Goal: Information Seeking & Learning: Find specific fact

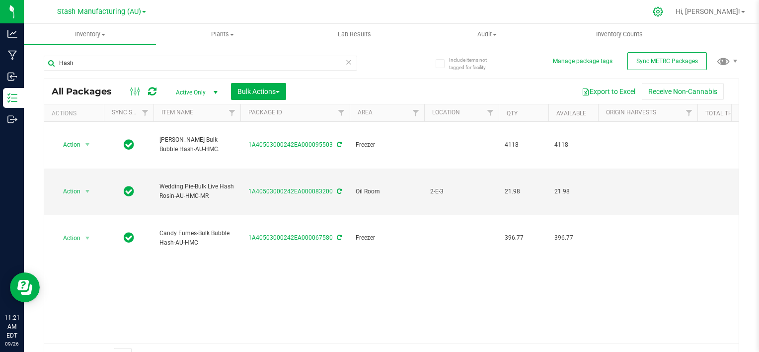
click at [663, 16] on icon at bounding box center [658, 11] width 10 height 10
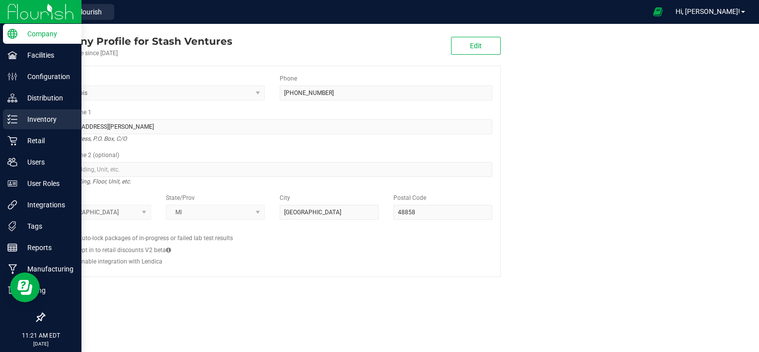
click at [31, 116] on p "Inventory" at bounding box center [47, 119] width 60 height 12
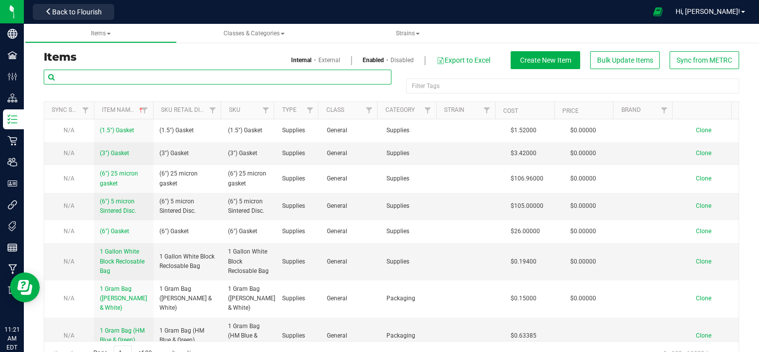
click at [203, 74] on input "text" at bounding box center [218, 77] width 348 height 15
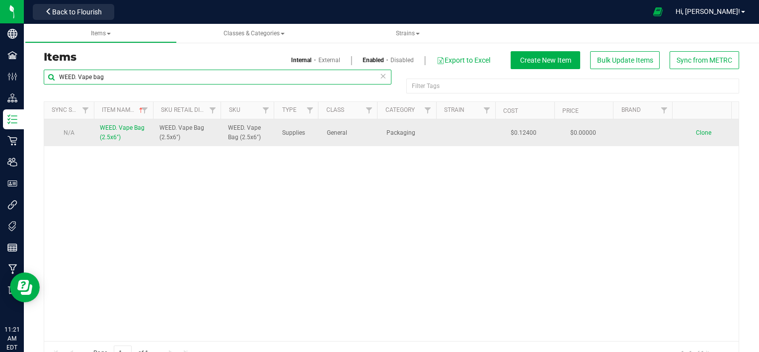
type input "WEED. Vape bag"
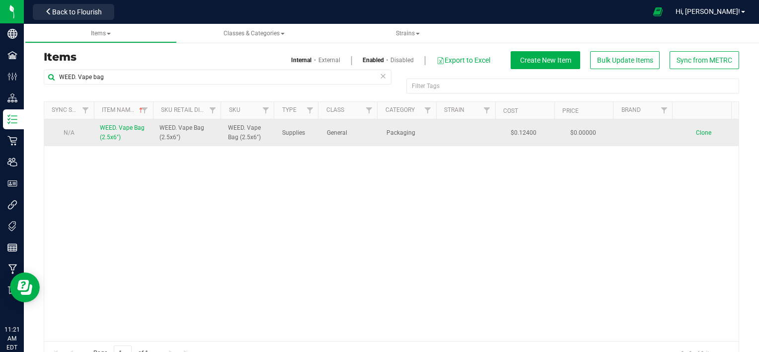
click at [119, 127] on span "WEED. Vape Bag (2.5x6")" at bounding box center [122, 132] width 45 height 16
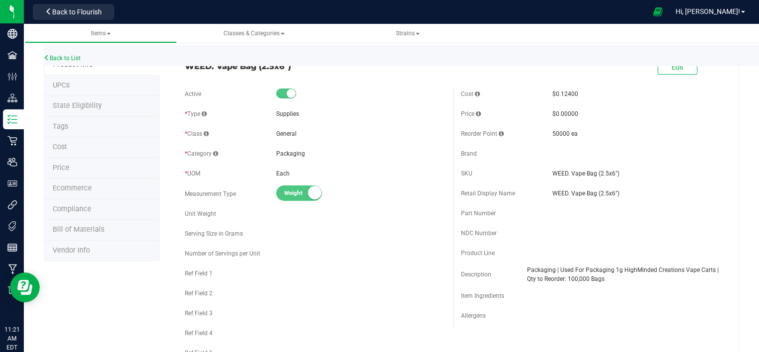
scroll to position [10, 0]
click at [607, 274] on span "Packaging | Used For Packaging 1g HighMinded Creations Vape Carts | Qty to Reor…" at bounding box center [624, 274] width 195 height 18
click at [593, 247] on div "Product Line" at bounding box center [591, 252] width 261 height 15
click at [651, 212] on div "Part Number" at bounding box center [591, 212] width 261 height 15
